Goal: Information Seeking & Learning: Learn about a topic

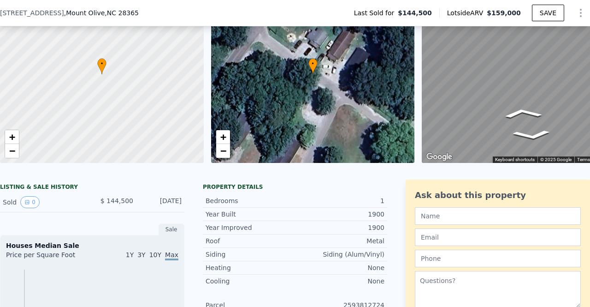
scroll to position [67, 0]
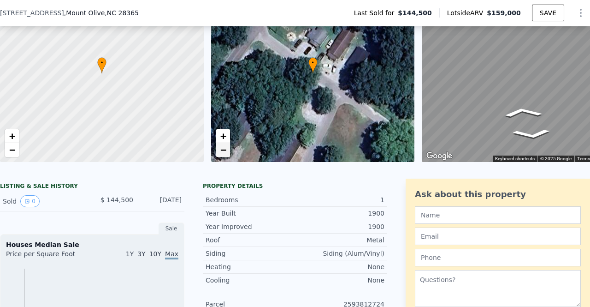
click at [220, 150] on span "−" at bounding box center [223, 150] width 6 height 12
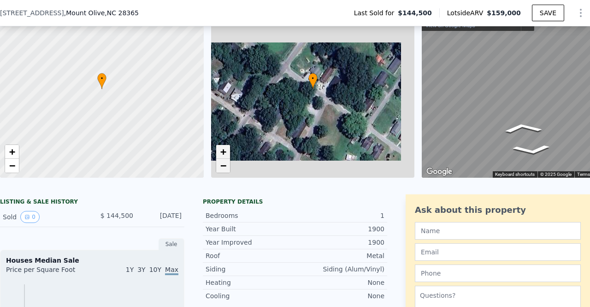
click at [220, 150] on span "+" at bounding box center [223, 152] width 6 height 12
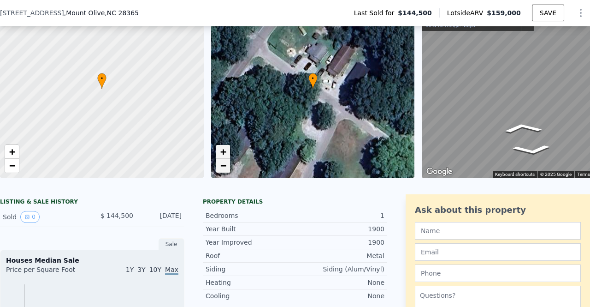
click at [220, 150] on span "+" at bounding box center [223, 152] width 6 height 12
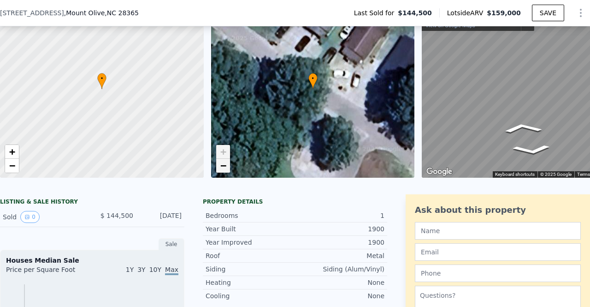
click at [224, 159] on link "−" at bounding box center [223, 166] width 14 height 14
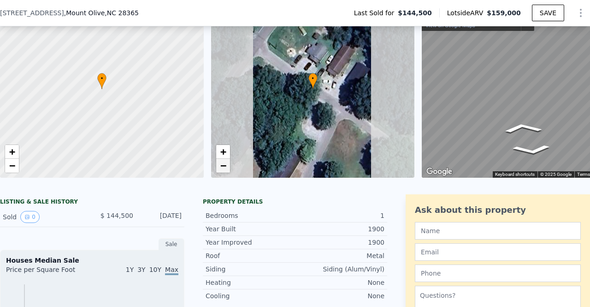
click at [224, 159] on link "−" at bounding box center [223, 166] width 14 height 14
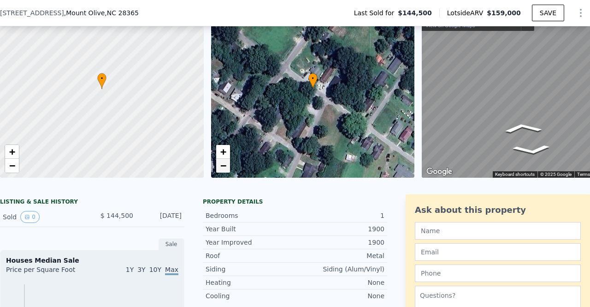
click at [224, 161] on span "−" at bounding box center [223, 166] width 6 height 12
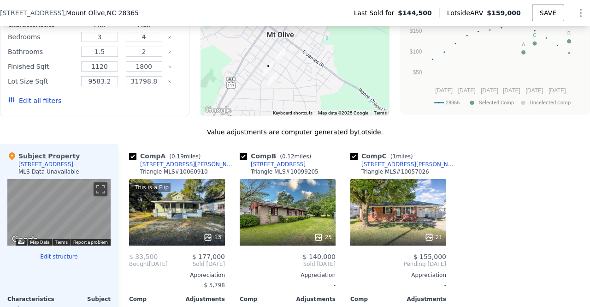
scroll to position [781, 0]
click at [173, 222] on div "This is a Flip 13" at bounding box center [177, 212] width 96 height 66
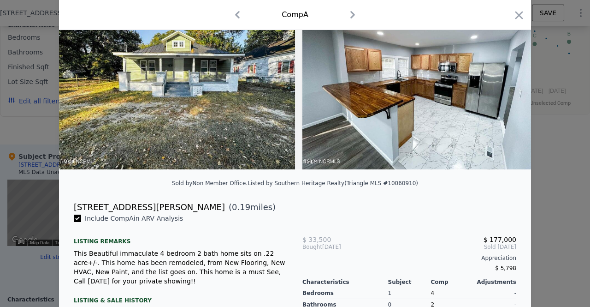
scroll to position [66, 0]
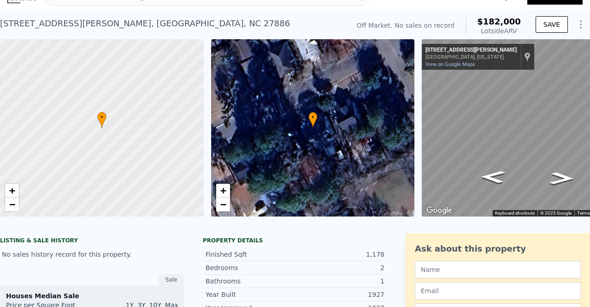
scroll to position [20, 0]
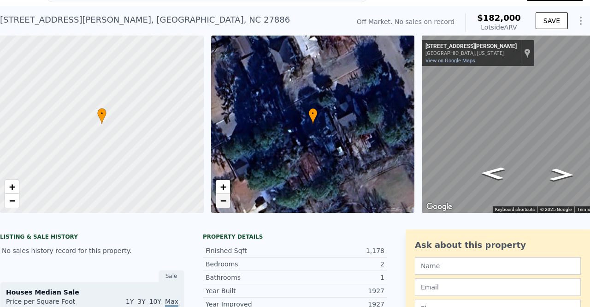
click at [220, 203] on span "−" at bounding box center [223, 201] width 6 height 12
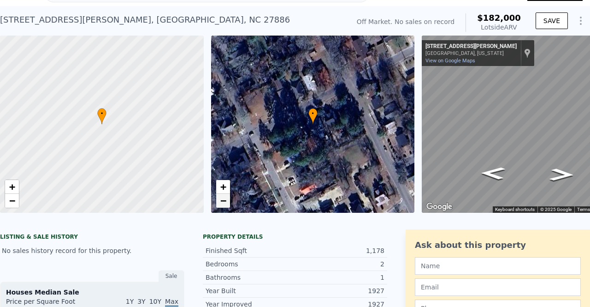
click at [220, 203] on span "−" at bounding box center [223, 201] width 6 height 12
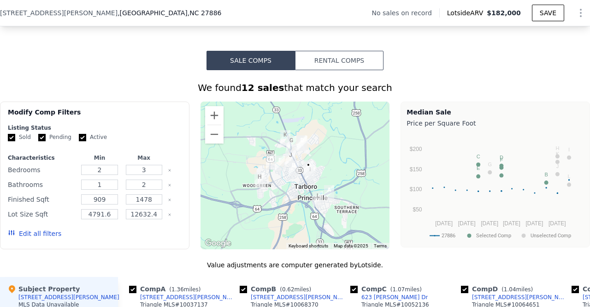
scroll to position [654, 0]
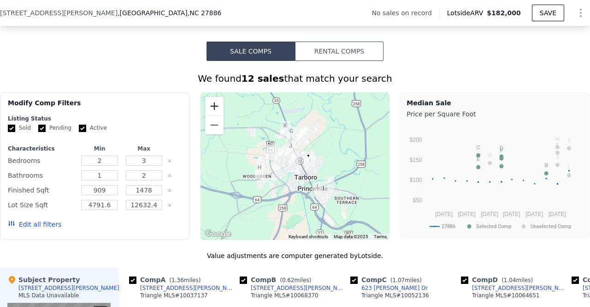
click at [209, 105] on button "Zoom in" at bounding box center [214, 106] width 18 height 18
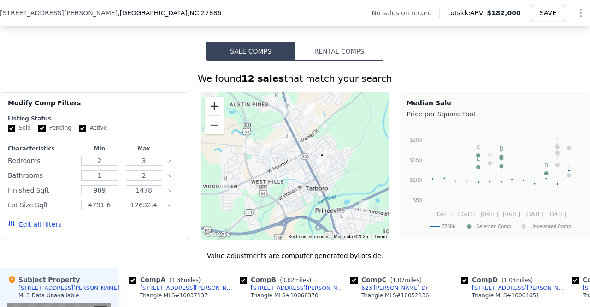
click at [209, 105] on button "Zoom in" at bounding box center [214, 106] width 18 height 18
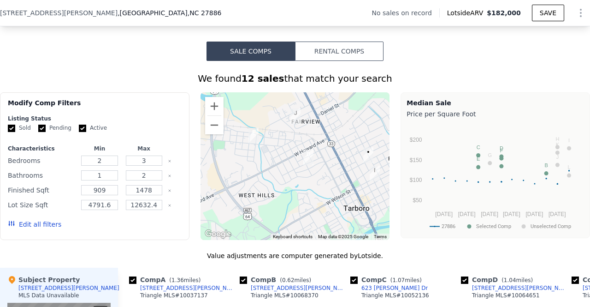
drag, startPoint x: 254, startPoint y: 179, endPoint x: 271, endPoint y: 176, distance: 17.3
click at [271, 176] on div at bounding box center [296, 166] width 190 height 148
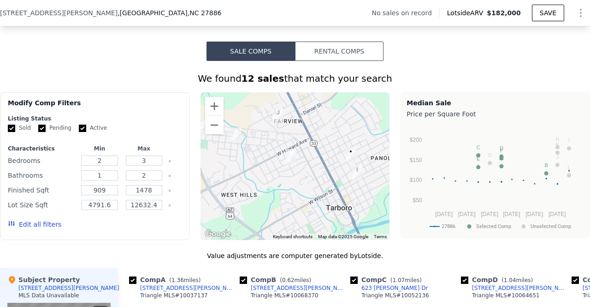
drag, startPoint x: 279, startPoint y: 202, endPoint x: 261, endPoint y: 201, distance: 18.0
click at [261, 201] on div at bounding box center [296, 166] width 190 height 148
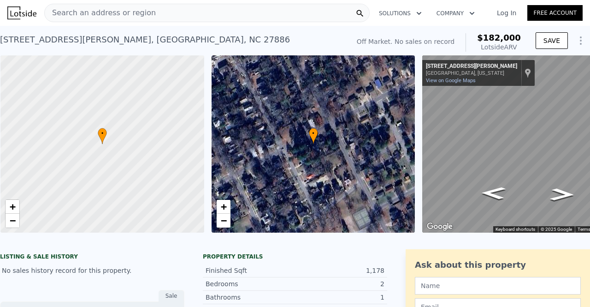
scroll to position [0, 4]
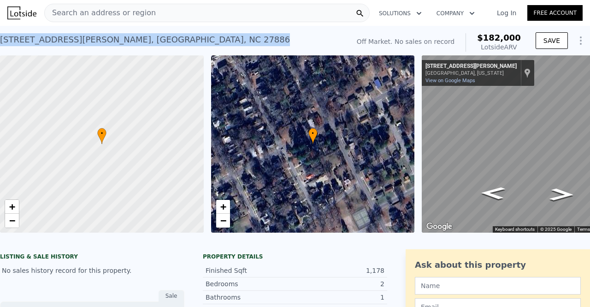
drag, startPoint x: 131, startPoint y: 40, endPoint x: 0, endPoint y: 38, distance: 131.0
click at [0, 38] on div "[STREET_ADDRESS][PERSON_NAME] No sales on record (~ARV $182k )" at bounding box center [173, 43] width 346 height 26
copy div "[STREET_ADDRESS][PERSON_NAME]"
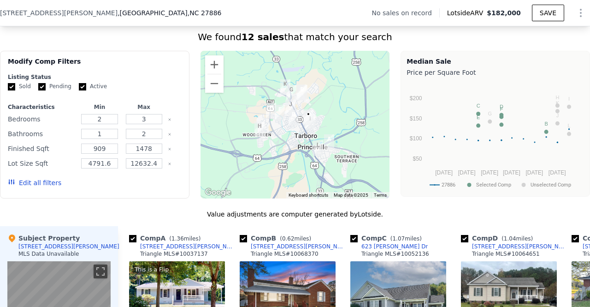
scroll to position [697, 0]
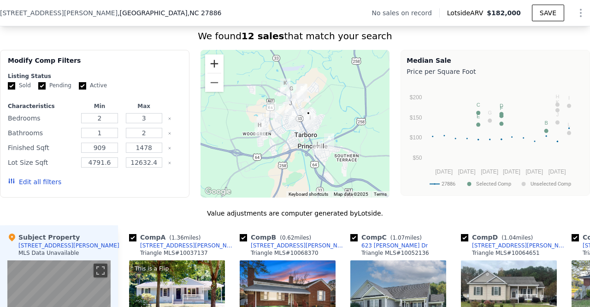
click at [211, 64] on button "Zoom in" at bounding box center [214, 63] width 18 height 18
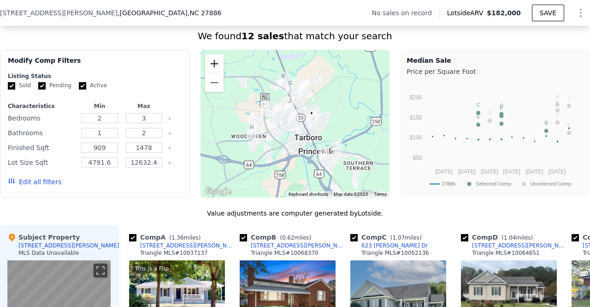
click at [211, 64] on button "Zoom in" at bounding box center [214, 63] width 18 height 18
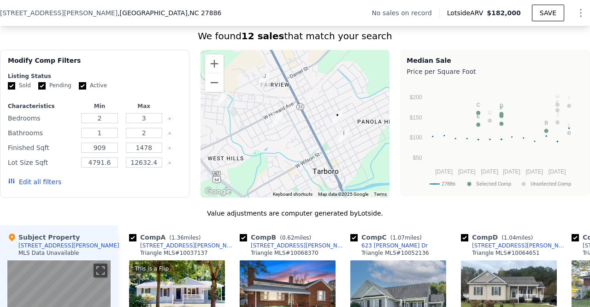
drag, startPoint x: 305, startPoint y: 161, endPoint x: 267, endPoint y: 168, distance: 38.8
click at [267, 168] on div at bounding box center [296, 124] width 190 height 148
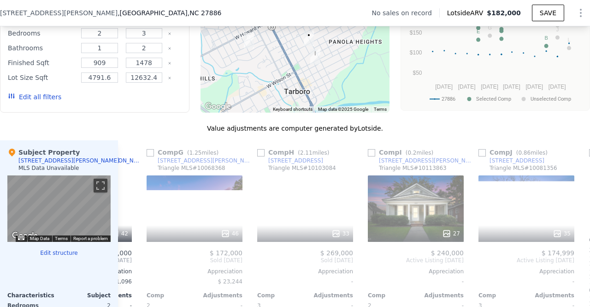
scroll to position [0, 650]
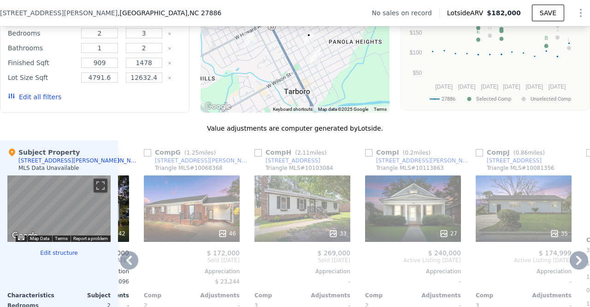
click at [396, 255] on div "Comp I ( 0.2 miles) [STREET_ADDRESS][PERSON_NAME] MLS # 10113863 27 $ 240,000 A…" at bounding box center [413, 281] width 103 height 283
click at [398, 226] on div "27" at bounding box center [413, 208] width 96 height 66
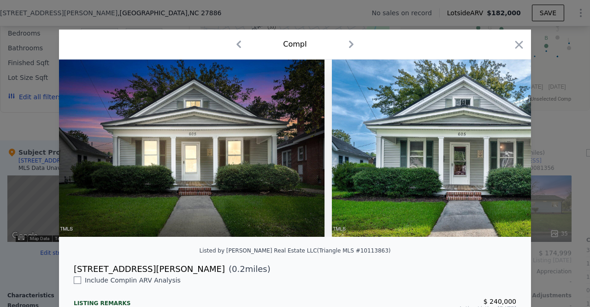
click at [30, 138] on div at bounding box center [295, 153] width 590 height 307
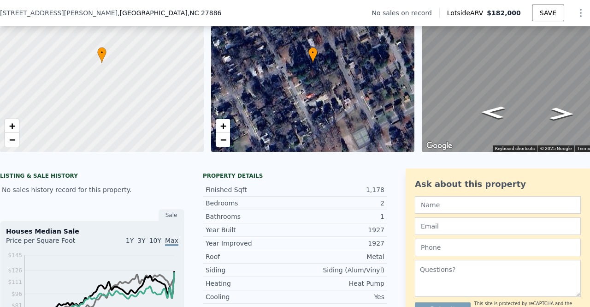
scroll to position [85, 0]
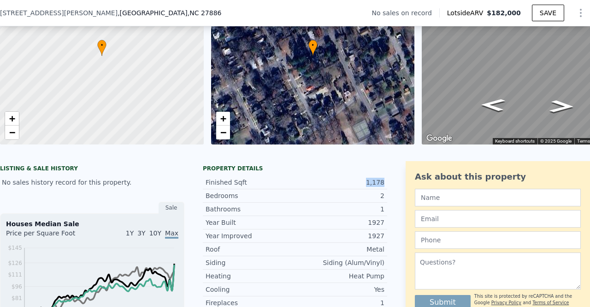
drag, startPoint x: 365, startPoint y: 190, endPoint x: 385, endPoint y: 190, distance: 19.4
copy div "1,178"
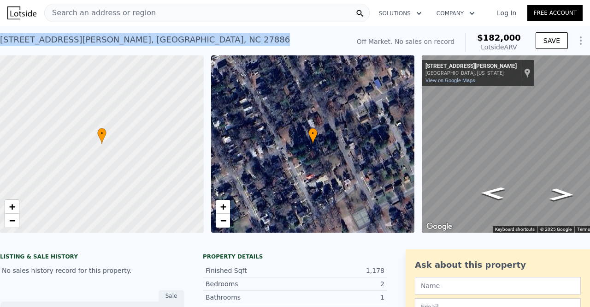
drag, startPoint x: 127, startPoint y: 41, endPoint x: 0, endPoint y: 44, distance: 126.9
click at [0, 44] on div "[STREET_ADDRESS][PERSON_NAME]" at bounding box center [145, 39] width 290 height 13
copy div "[STREET_ADDRESS][PERSON_NAME]"
